Goal: Task Accomplishment & Management: Use online tool/utility

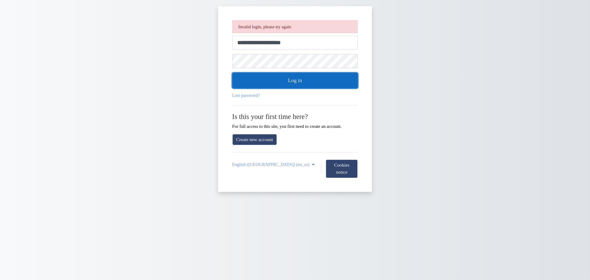
click at [320, 82] on button "Log in" at bounding box center [295, 80] width 126 height 15
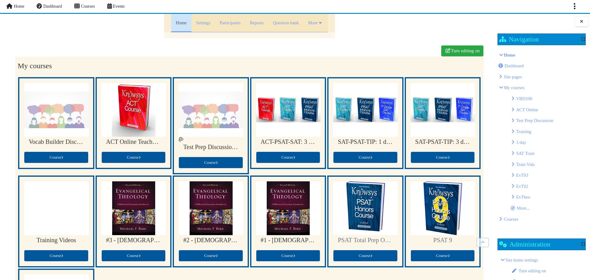
scroll to position [92, 0]
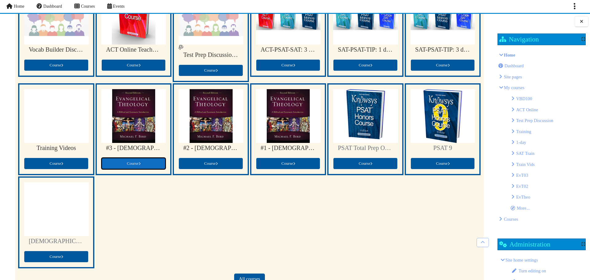
click at [139, 163] on span at bounding box center [140, 163] width 2 height 3
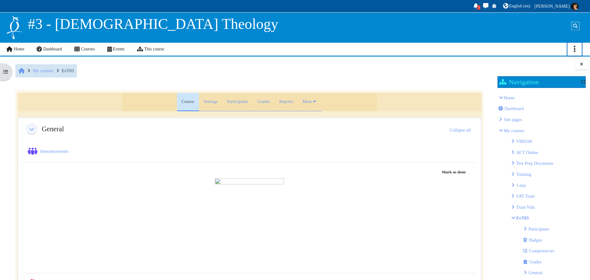
click at [573, 50] on link "Actions menu" at bounding box center [574, 49] width 14 height 13
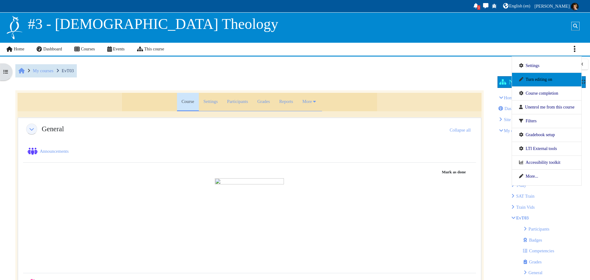
click at [534, 80] on link "Turn editing on" at bounding box center [547, 79] width 56 height 9
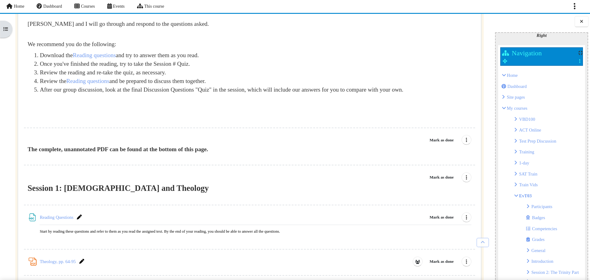
scroll to position [589, 0]
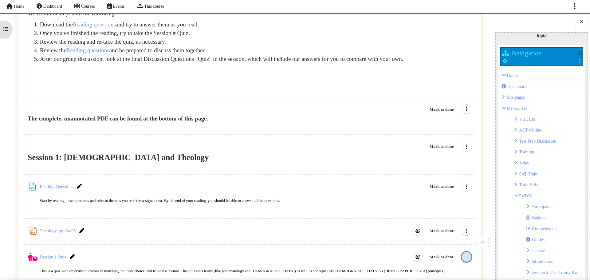
click at [464, 259] on icon "Edit" at bounding box center [466, 256] width 6 height 5
click at [449, 274] on span "Edit settings" at bounding box center [443, 271] width 22 height 5
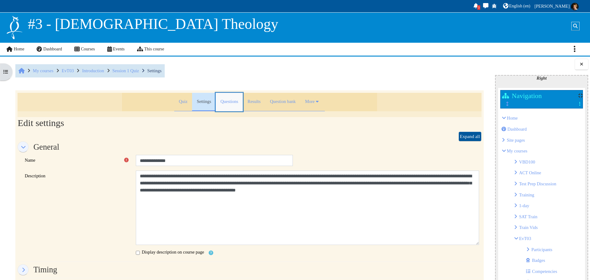
click at [226, 102] on link "Questions" at bounding box center [229, 102] width 27 height 18
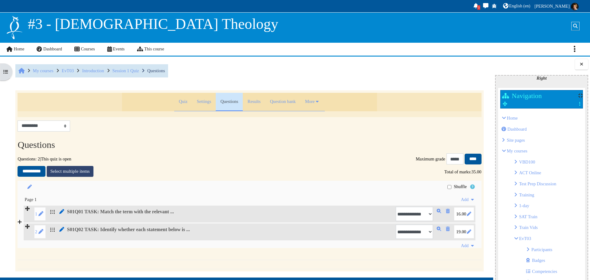
scroll to position [57, 0]
click at [63, 230] on icon at bounding box center [62, 229] width 6 height 5
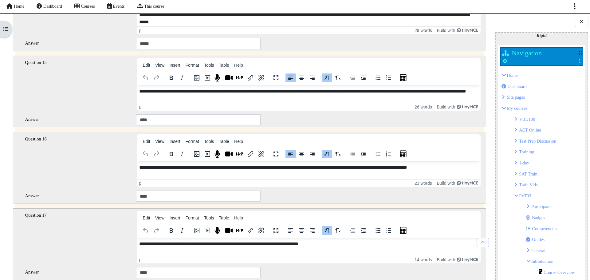
click at [267, 90] on p "**********" at bounding box center [305, 94] width 332 height 15
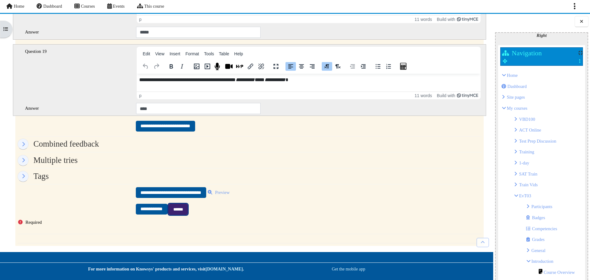
click at [187, 208] on input "******" at bounding box center [177, 209] width 19 height 11
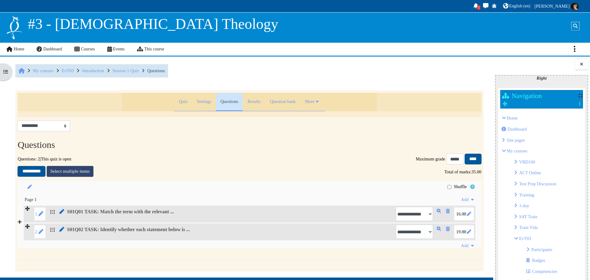
scroll to position [57, 0]
click at [256, 100] on link "Results" at bounding box center [254, 102] width 22 height 18
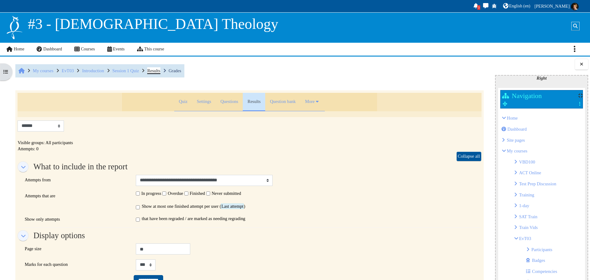
click at [160, 69] on span "Results" at bounding box center [153, 70] width 13 height 5
